Goal: Find specific page/section: Find specific page/section

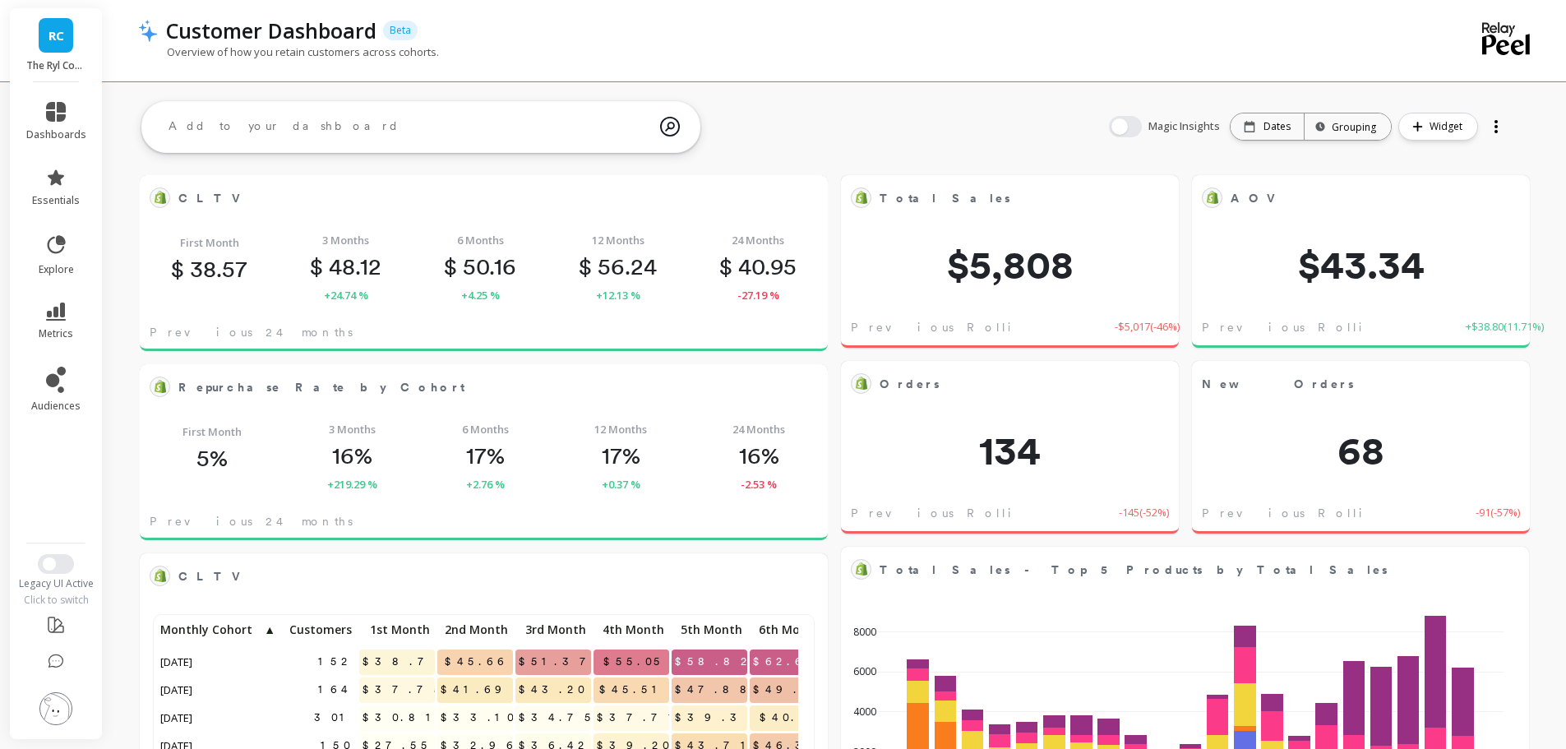
scroll to position [440, 629]
click at [59, 569] on button "Switch to New UI" at bounding box center [56, 564] width 36 height 20
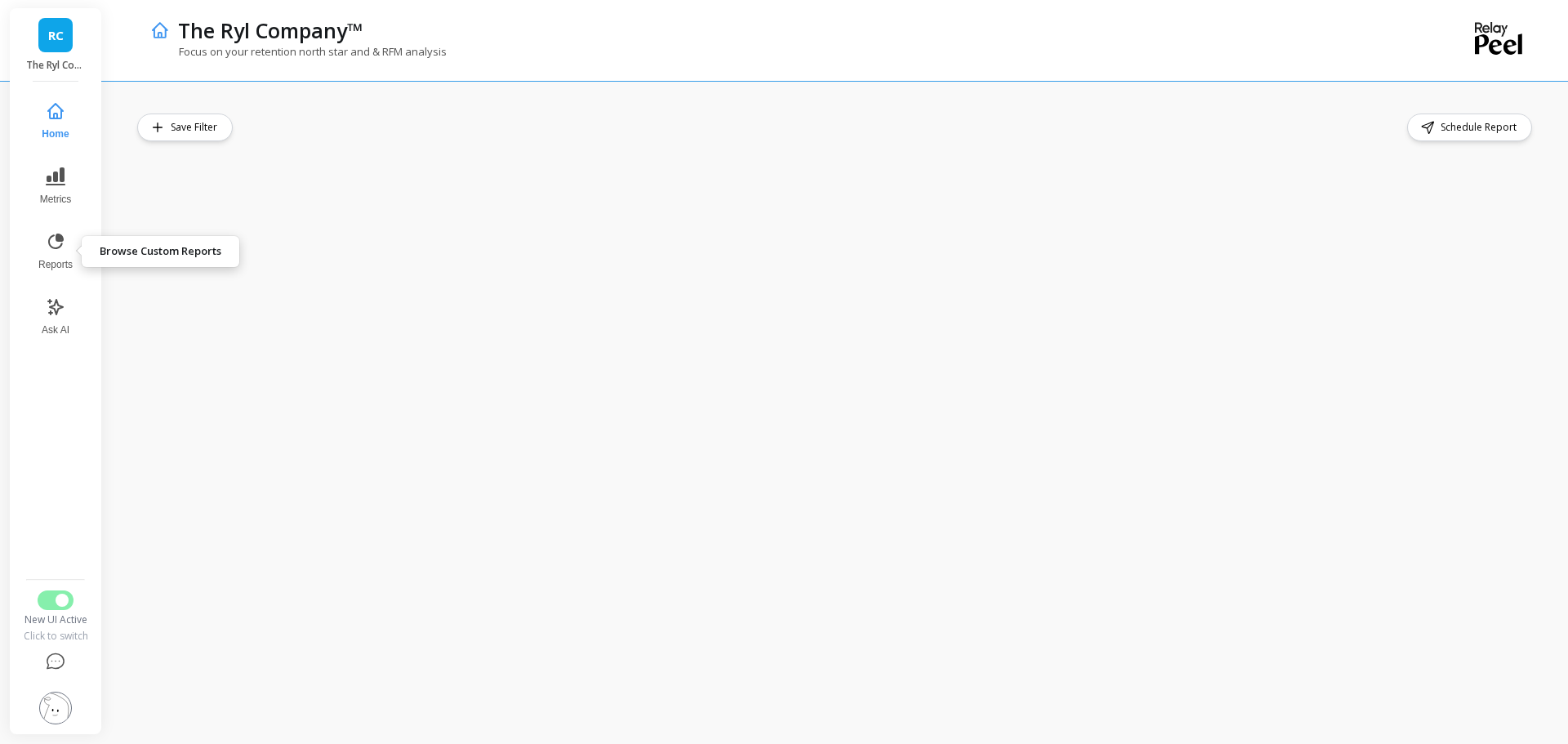
click at [61, 246] on icon at bounding box center [57, 241] width 16 height 16
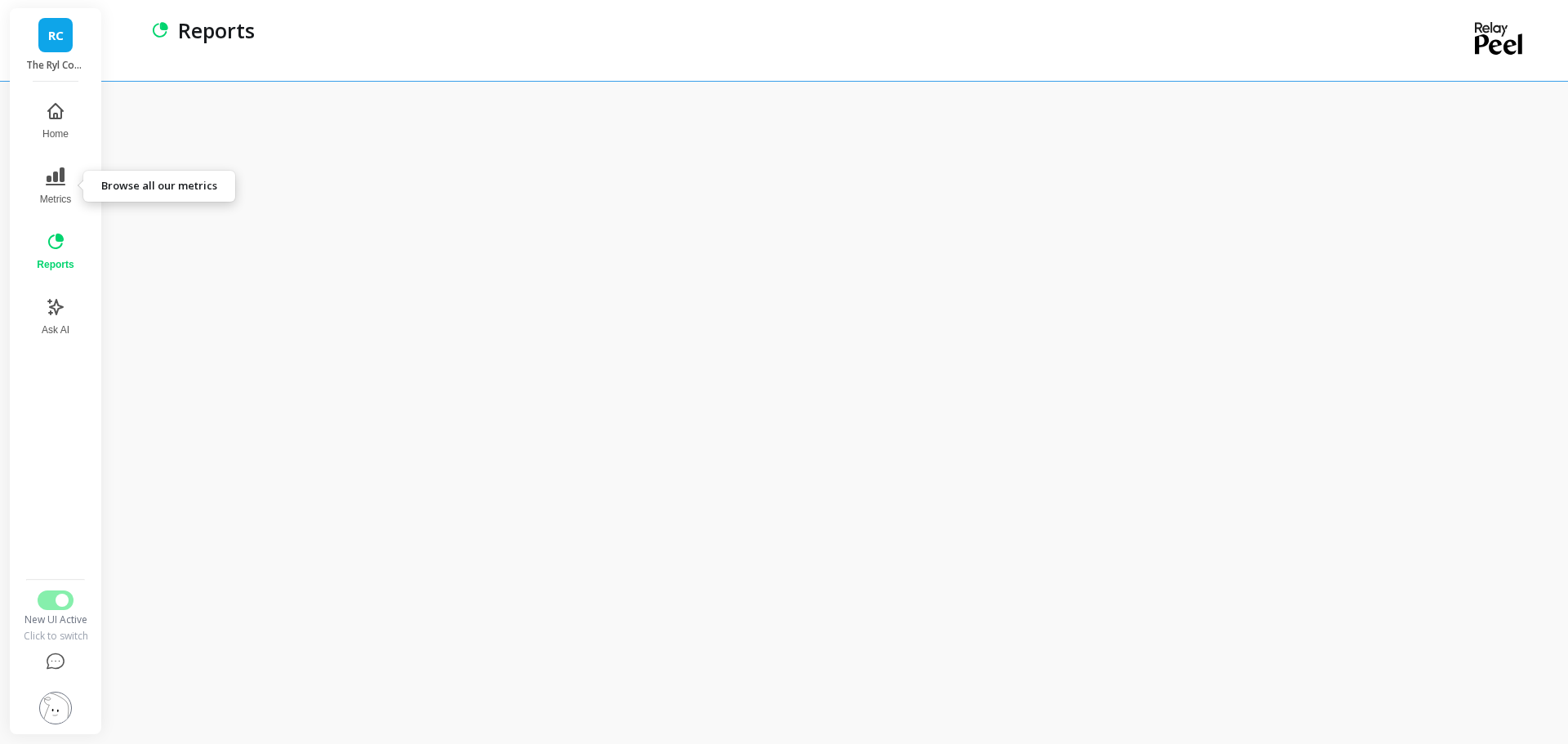
click at [52, 198] on span "Metrics" at bounding box center [56, 199] width 32 height 13
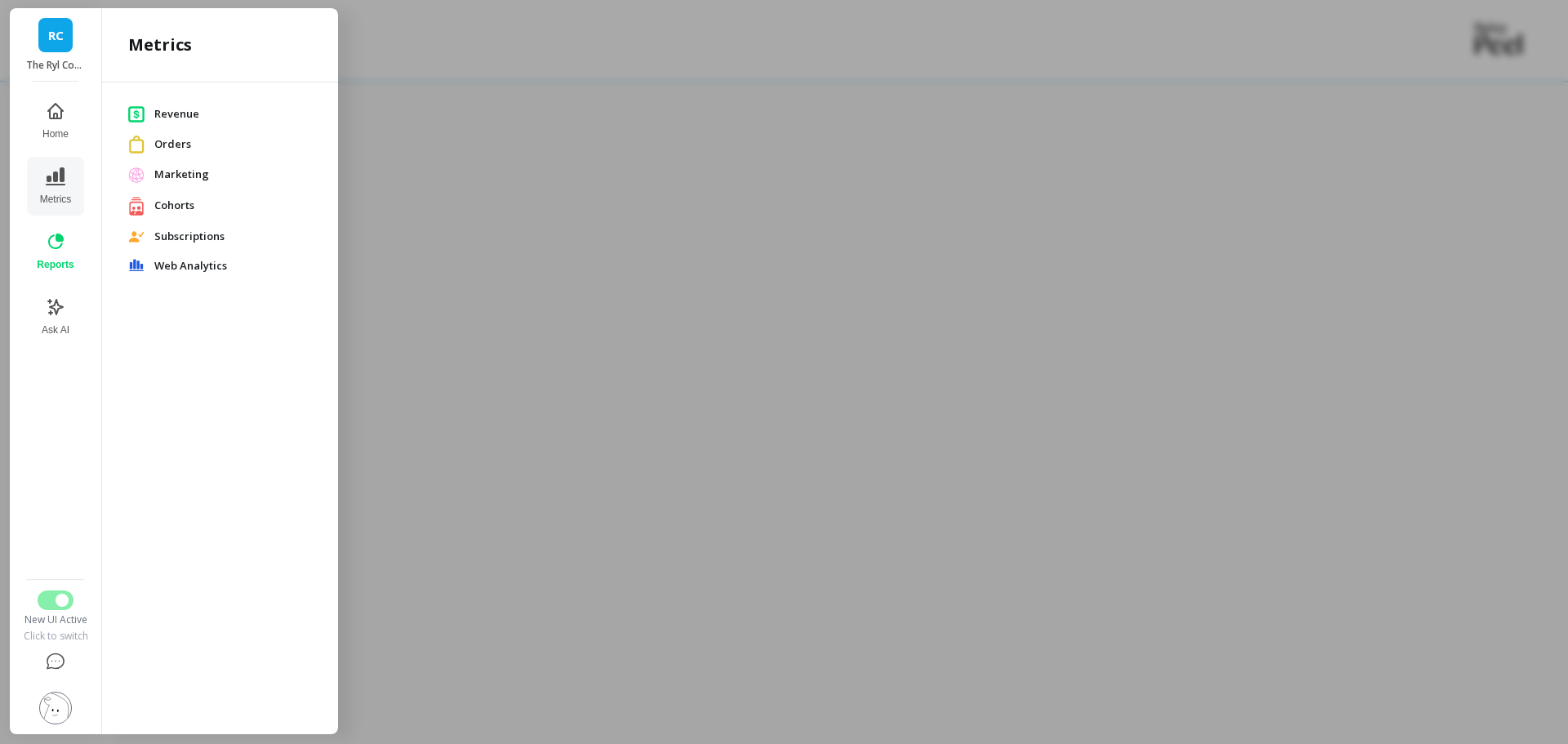
click at [200, 119] on span "Revenue" at bounding box center [232, 114] width 158 height 16
